Goal: Find specific page/section

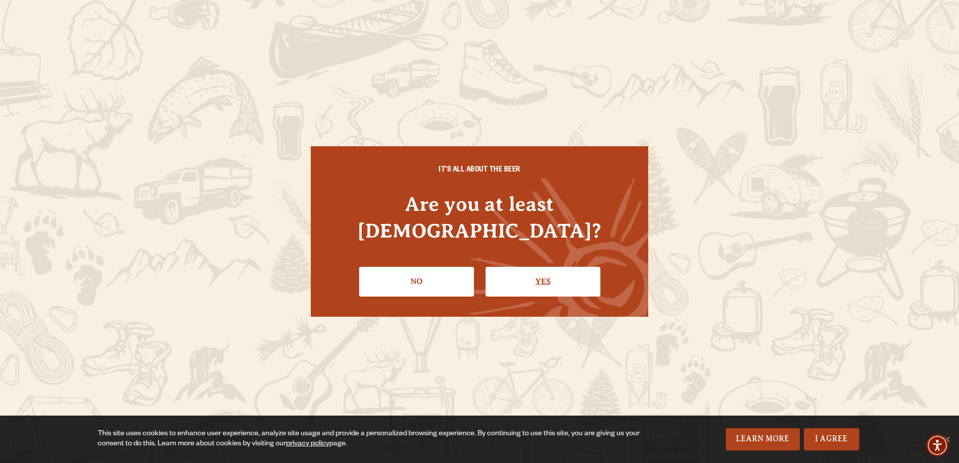
click at [530, 276] on link "Yes" at bounding box center [543, 281] width 115 height 29
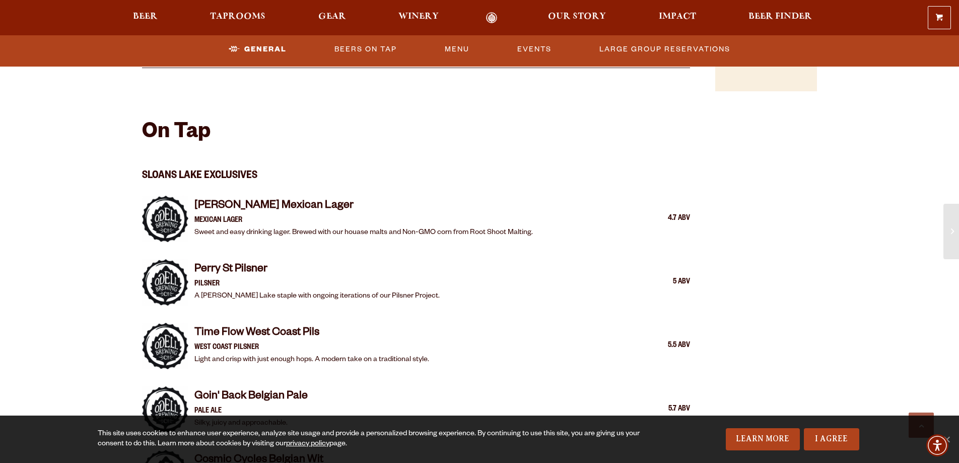
scroll to position [973, 0]
click at [533, 50] on link "Events" at bounding box center [534, 49] width 42 height 23
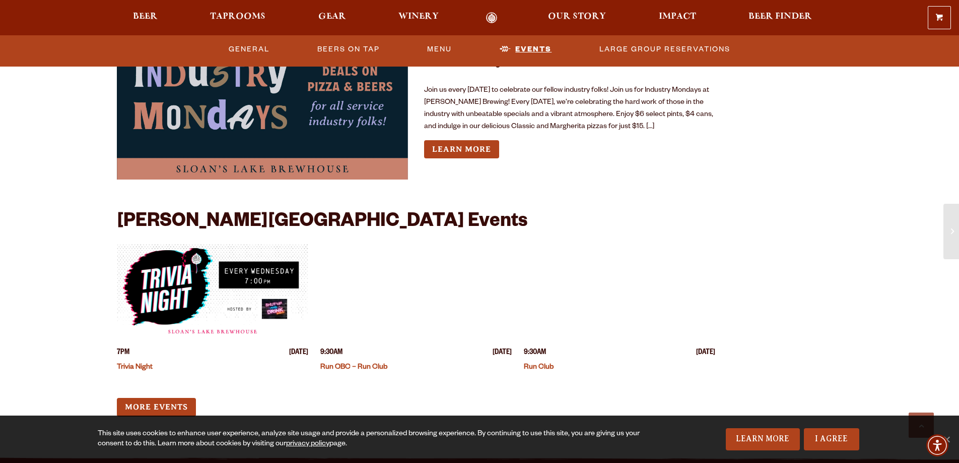
scroll to position [2537, 0]
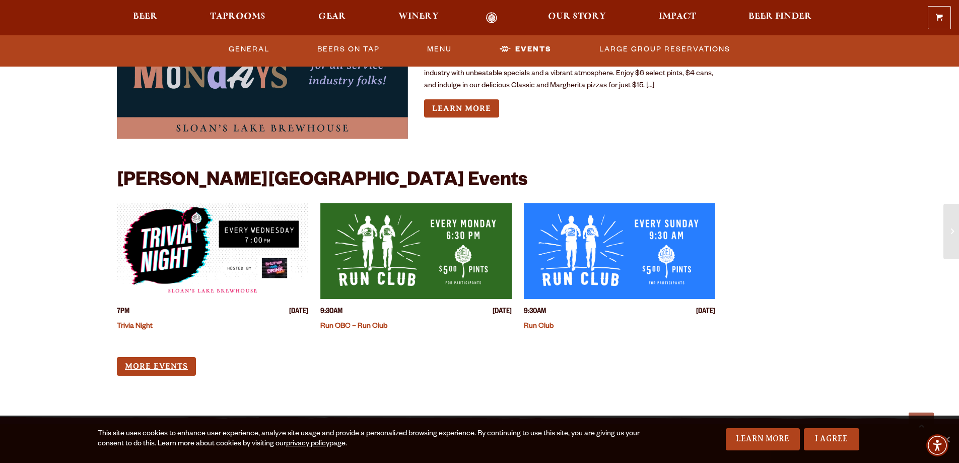
click at [158, 357] on link "More Events" at bounding box center [156, 366] width 79 height 19
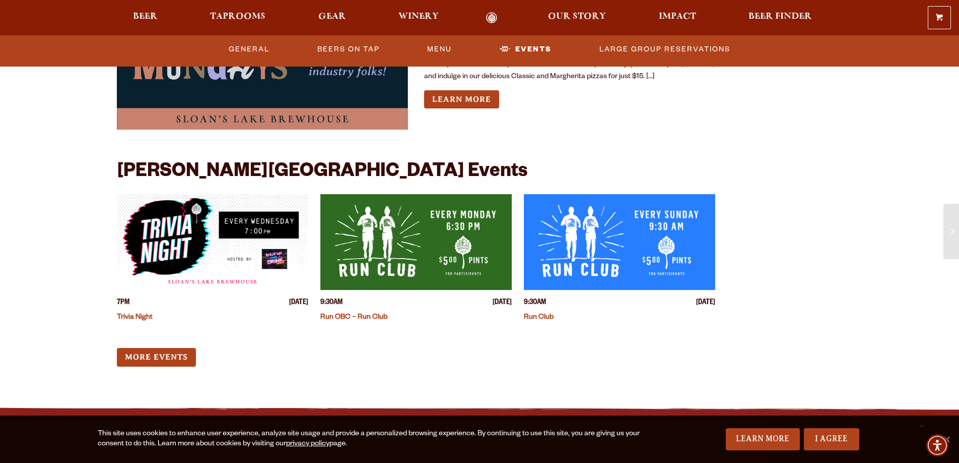
scroll to position [2549, 0]
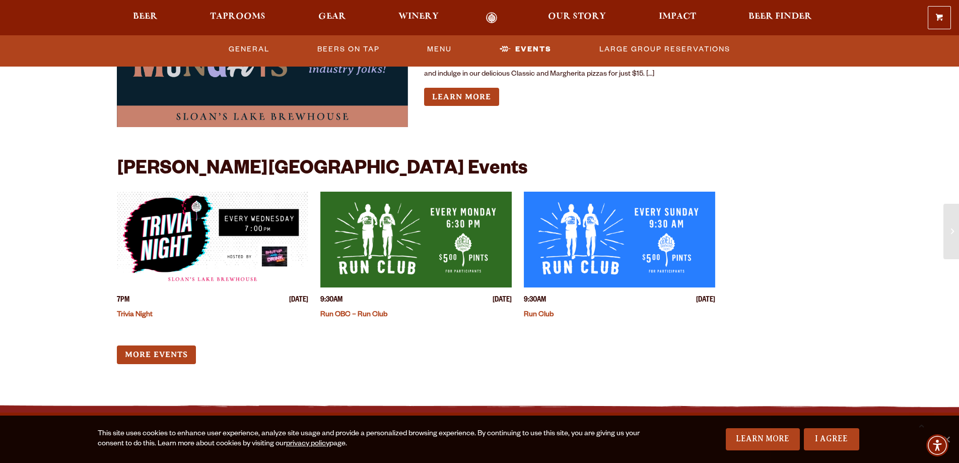
drag, startPoint x: 259, startPoint y: 22, endPoint x: 947, endPoint y: 151, distance: 699.7
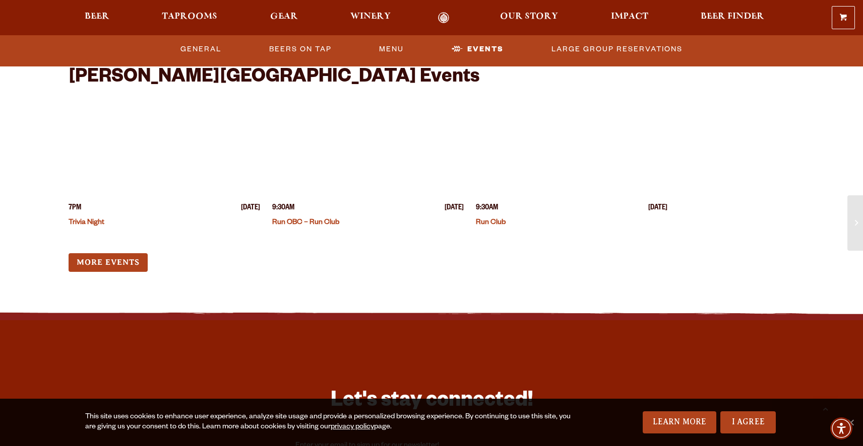
scroll to position [2614, 0]
